Goal: Task Accomplishment & Management: Manage account settings

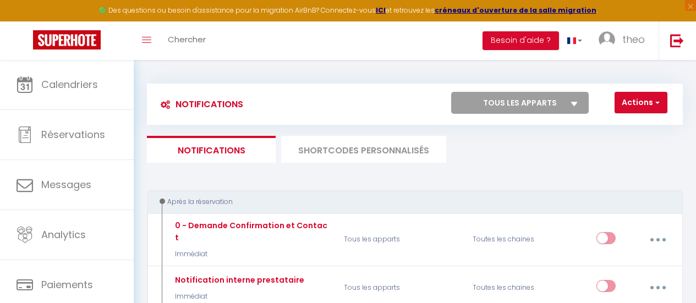
select select
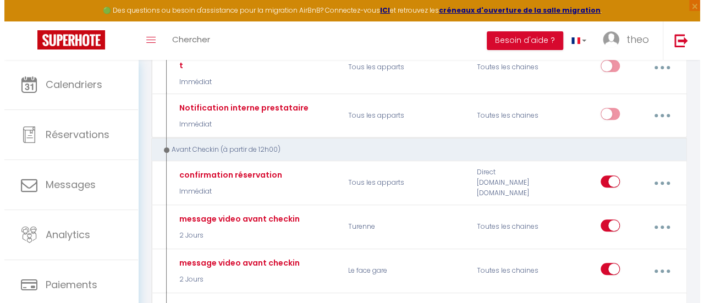
scroll to position [189, 0]
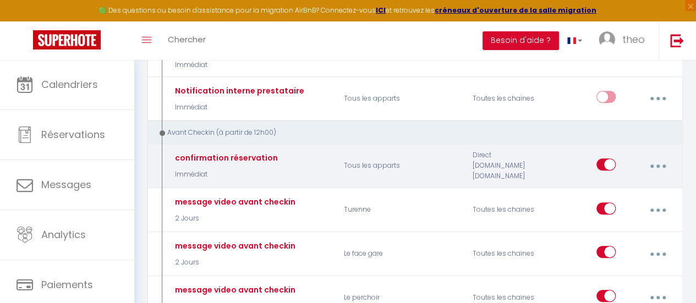
click at [654, 156] on button "button" at bounding box center [657, 166] width 29 height 21
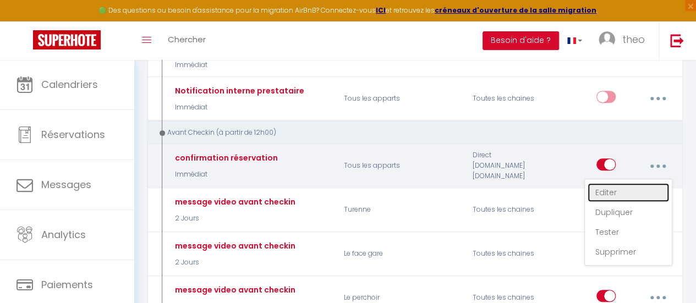
click at [630, 183] on link "Editer" at bounding box center [627, 192] width 81 height 19
type input "confirmation réservation"
select select "Immédiat"
select select "if_booking_is_paid"
checkbox input "true"
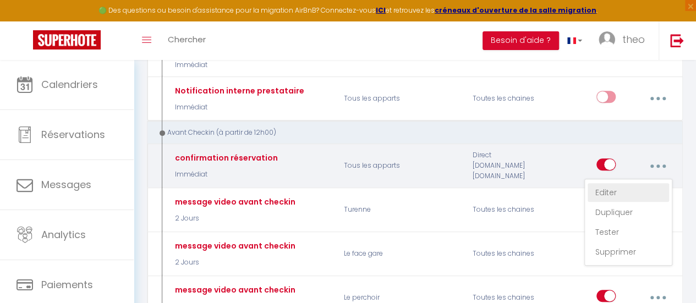
checkbox input "false"
radio input "true"
type input "Confirmation de réservation"
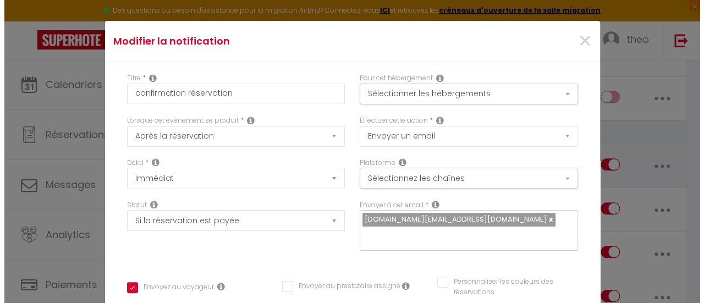
scroll to position [42, 0]
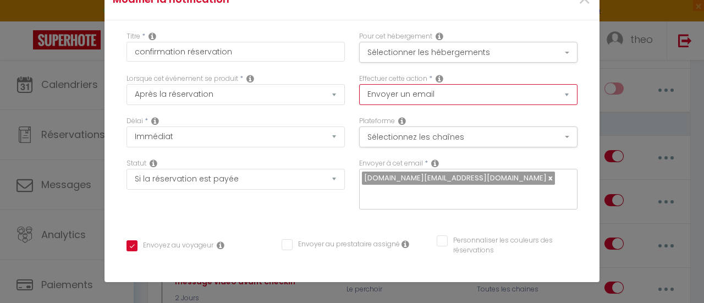
click at [422, 85] on select "Envoyer un email Envoyer un SMS Envoyer une notification push" at bounding box center [468, 94] width 218 height 21
click at [505, 86] on select "Envoyer un email Envoyer un SMS Envoyer une notification push" at bounding box center [468, 94] width 218 height 21
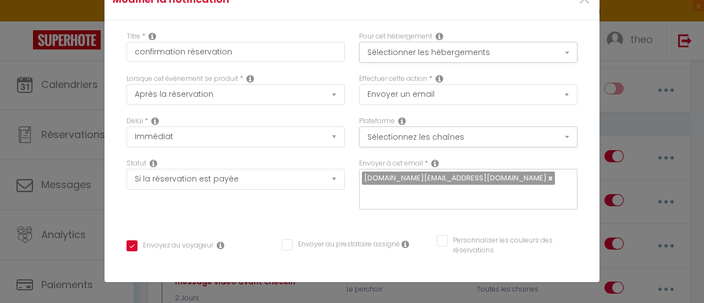
click at [436, 78] on icon at bounding box center [440, 78] width 8 height 9
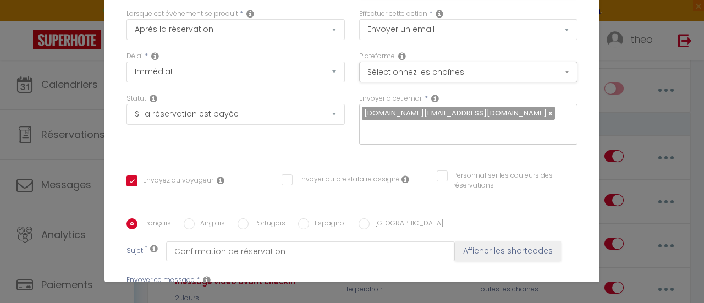
scroll to position [37, 0]
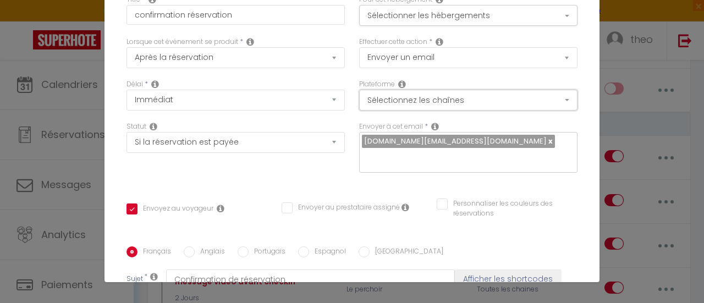
click at [484, 93] on button "Sélectionnez les chaînes" at bounding box center [468, 100] width 218 height 21
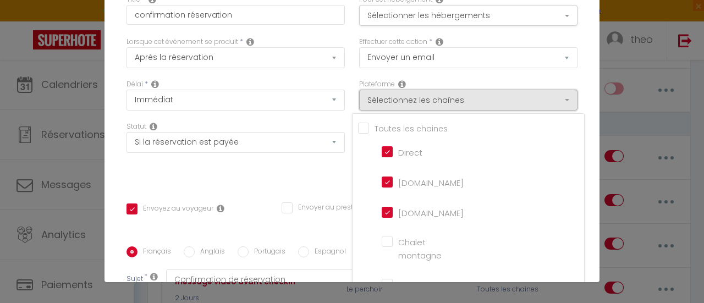
click at [484, 93] on button "Sélectionnez les chaînes" at bounding box center [468, 100] width 218 height 21
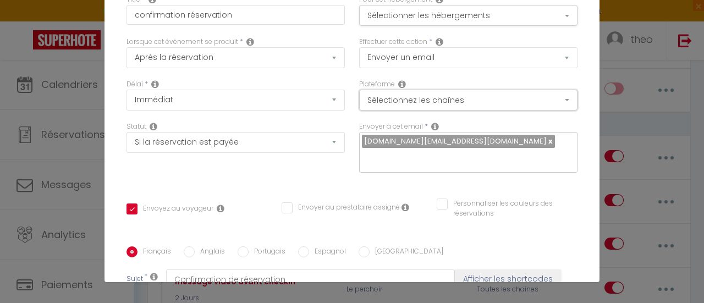
click at [484, 93] on button "Sélectionnez les chaînes" at bounding box center [468, 100] width 218 height 21
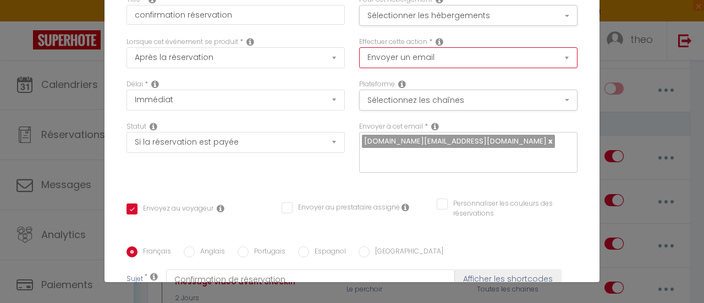
click at [515, 60] on select "Envoyer un email Envoyer un SMS Envoyer une notification push" at bounding box center [468, 57] width 218 height 21
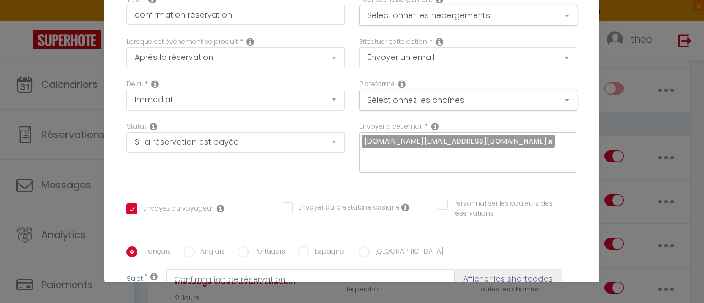
click at [533, 35] on div "Pour cet hébergement Sélectionner les hébergements Tous les apparts Autres La t…" at bounding box center [468, 16] width 233 height 42
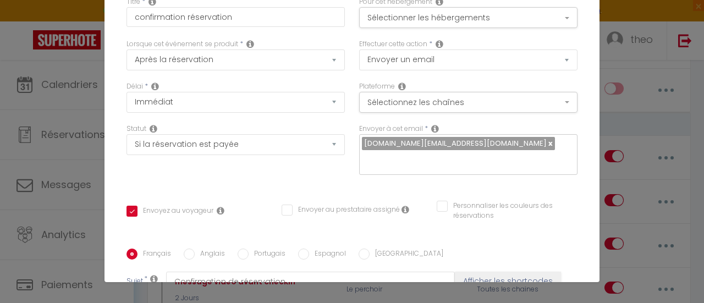
scroll to position [0, 0]
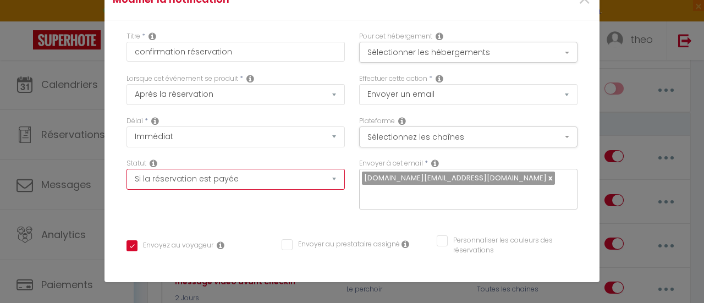
click at [294, 177] on select "Aucun Si la réservation est payée Si réservation non payée Si la caution a été …" at bounding box center [235, 179] width 218 height 21
select select
click at [126, 169] on select "Aucun Si la réservation est payée Si réservation non payée Si la caution a été …" at bounding box center [235, 179] width 218 height 21
checkbox input "true"
checkbox input "false"
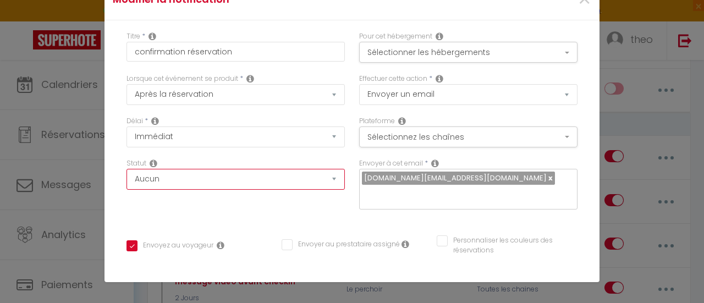
checkbox input "false"
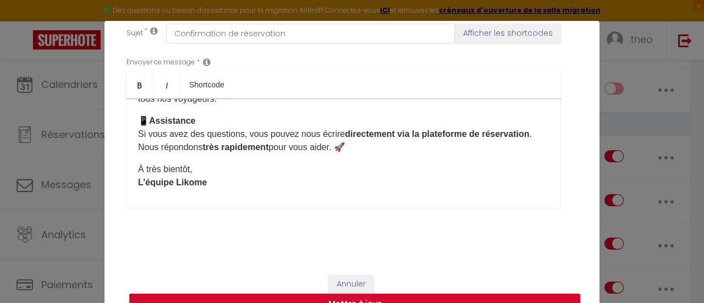
scroll to position [241, 0]
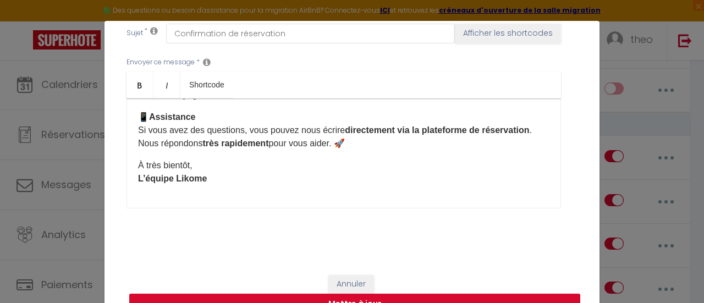
click at [344, 299] on button "Mettre à jour" at bounding box center [354, 304] width 451 height 21
checkbox input "true"
checkbox input "false"
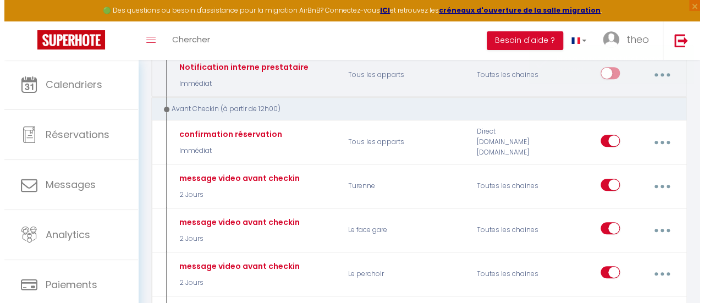
scroll to position [213, 0]
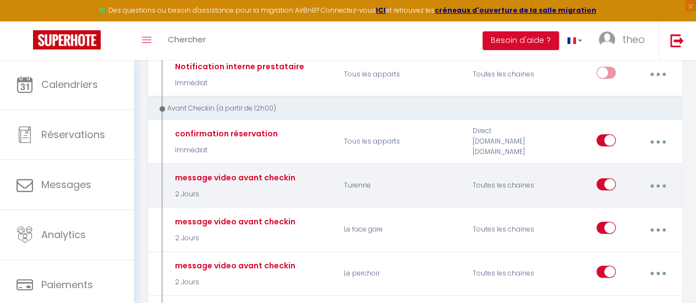
click at [652, 175] on button "button" at bounding box center [657, 185] width 29 height 21
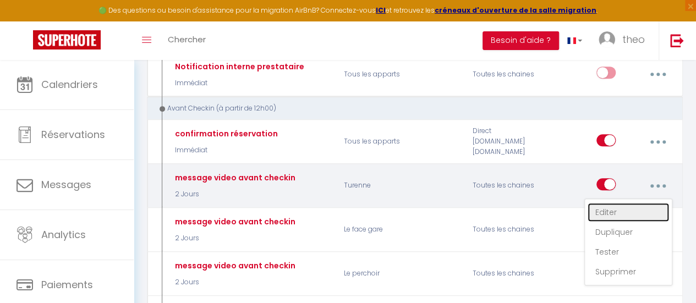
click at [628, 203] on link "Editer" at bounding box center [627, 212] width 81 height 19
type input "message video avant checkin"
select select "2 Jours"
select select
checkbox input "true"
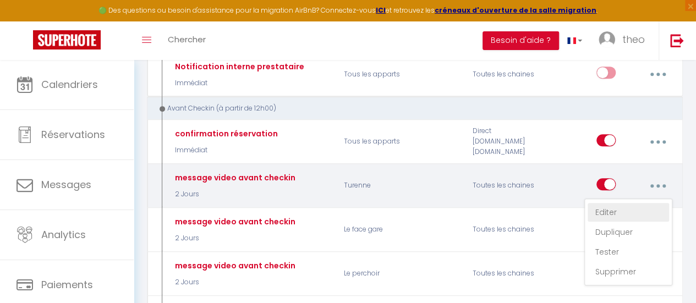
checkbox input "false"
radio input "true"
type input "Message d’accès au logement (avec lien vidéo)"
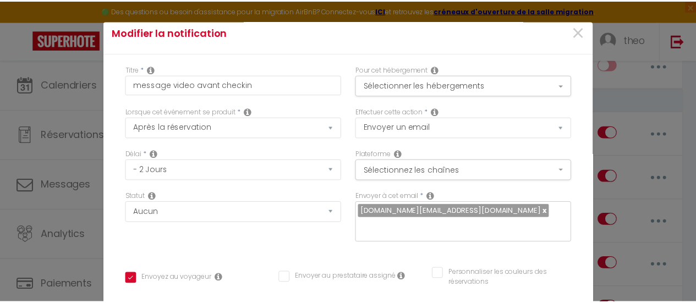
scroll to position [8, 0]
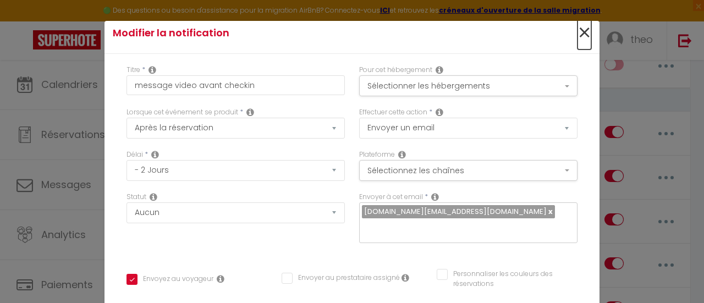
click at [577, 37] on span "×" at bounding box center [584, 32] width 14 height 33
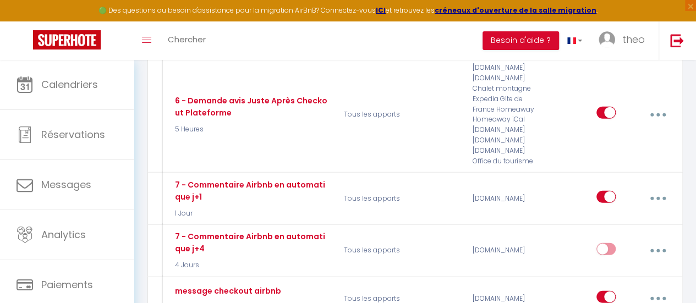
scroll to position [1242, 0]
